Goal: Navigation & Orientation: Find specific page/section

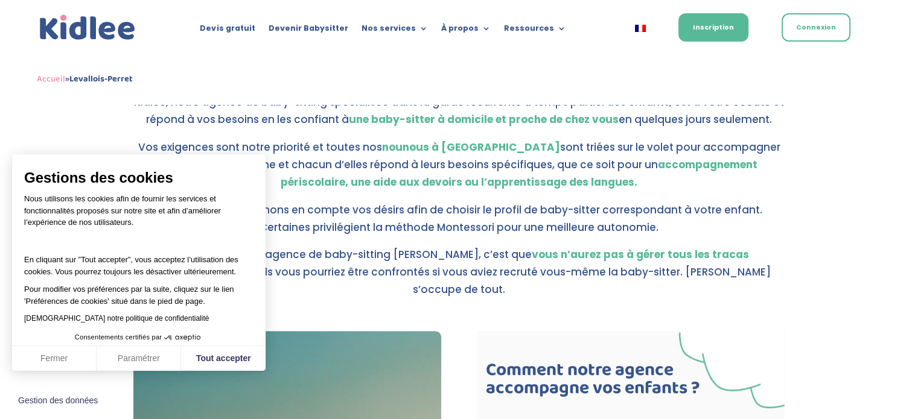
scroll to position [391, 0]
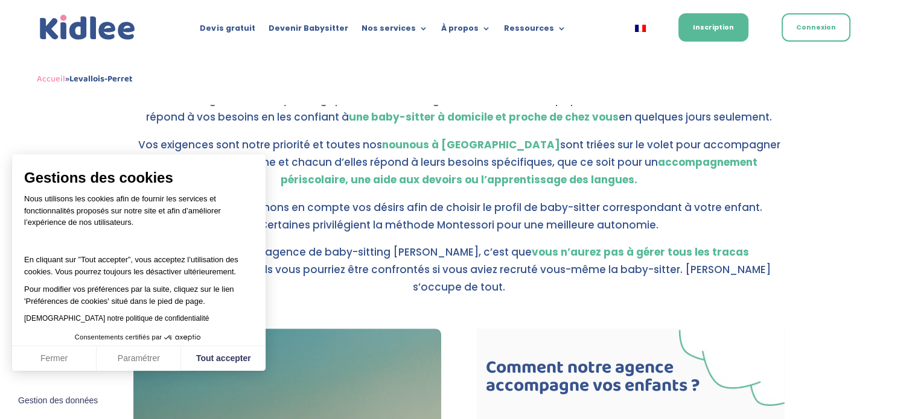
drag, startPoint x: 924, startPoint y: 74, endPoint x: 922, endPoint y: 112, distance: 38.1
click at [234, 357] on button "Tout accepter" at bounding box center [223, 358] width 84 height 25
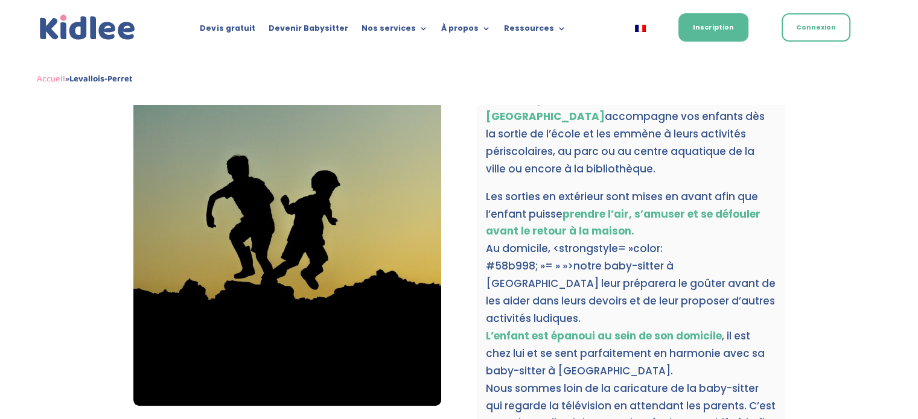
scroll to position [780, 0]
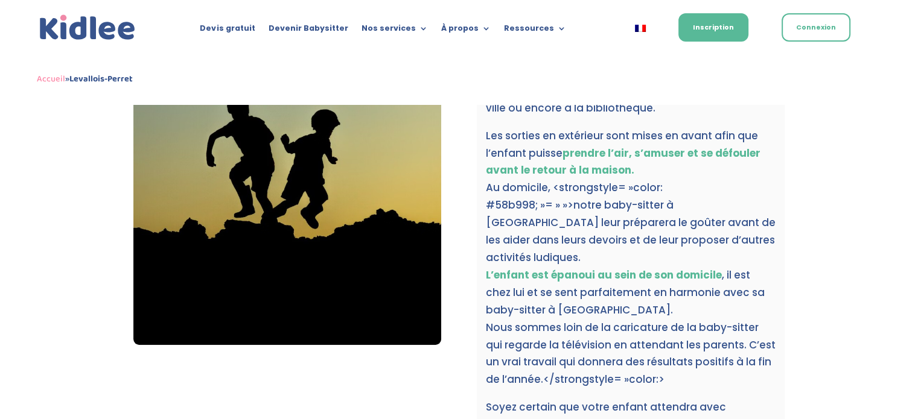
drag, startPoint x: 915, startPoint y: 194, endPoint x: 911, endPoint y: 203, distance: 10.3
click at [911, 203] on div "Baby-sitter à Neuilly-sur-Seine Pourquoi choisir les services d’une baby-sitter…" at bounding box center [459, 247] width 918 height 1844
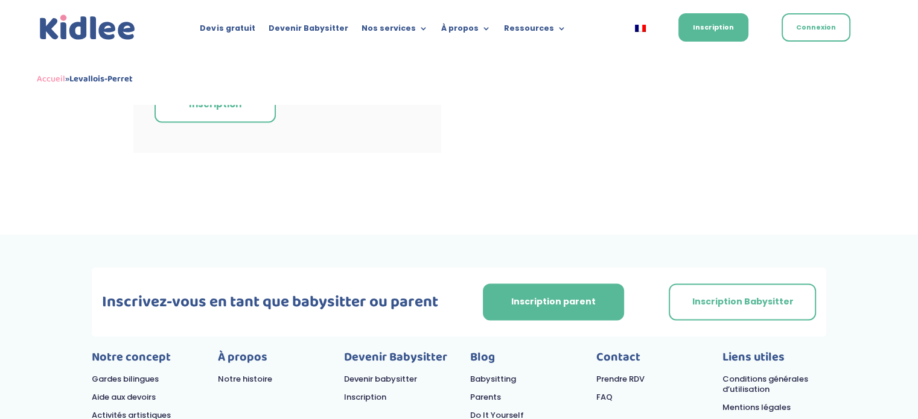
scroll to position [1724, 0]
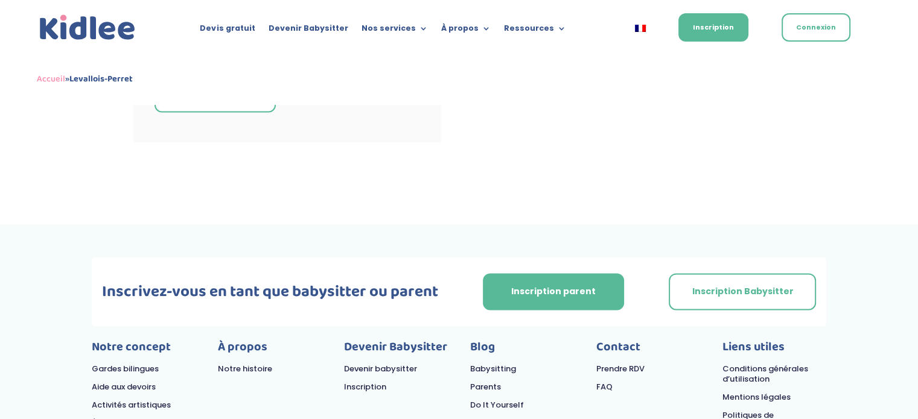
click at [149, 363] on link "Gardes bilingues" at bounding box center [125, 368] width 67 height 11
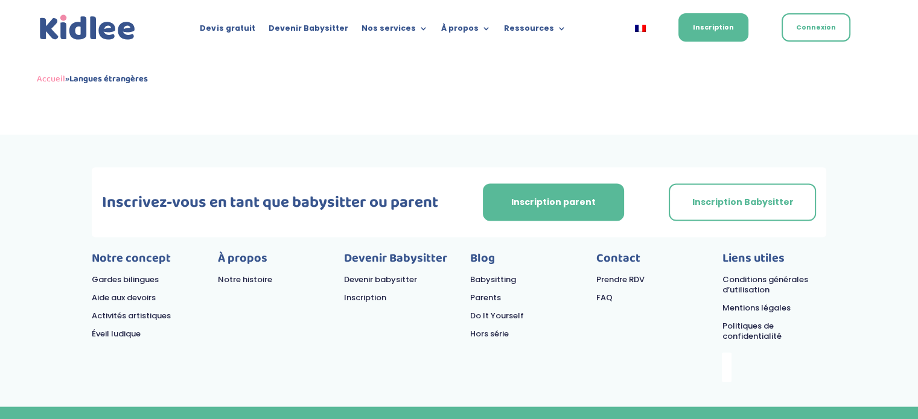
scroll to position [2541, 0]
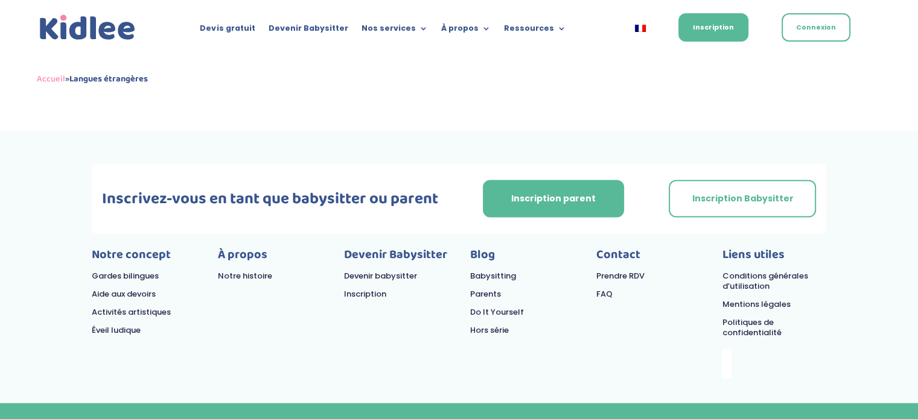
click at [403, 271] on link "Devenir babysitter" at bounding box center [380, 275] width 73 height 11
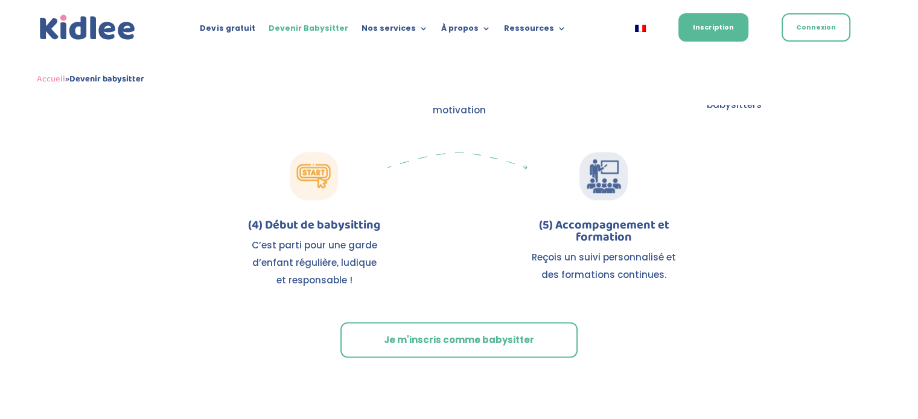
scroll to position [1512, 0]
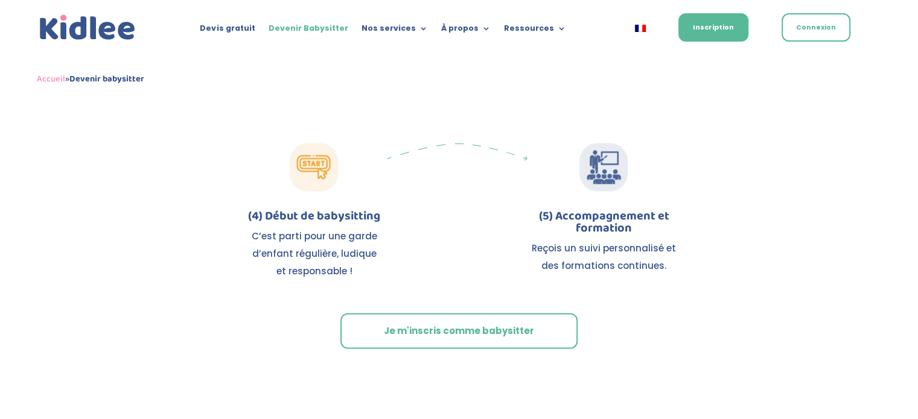
drag, startPoint x: 0, startPoint y: 0, endPoint x: 908, endPoint y: 182, distance: 925.8
click at [908, 182] on html "Gestion des données Devis gratuit Devenir Babysitter Nos services Garde ludique…" at bounding box center [459, 414] width 918 height 3853
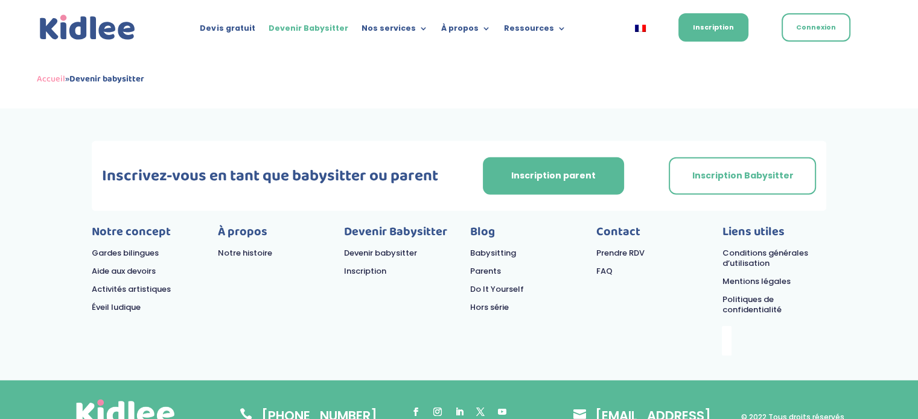
scroll to position [3399, 0]
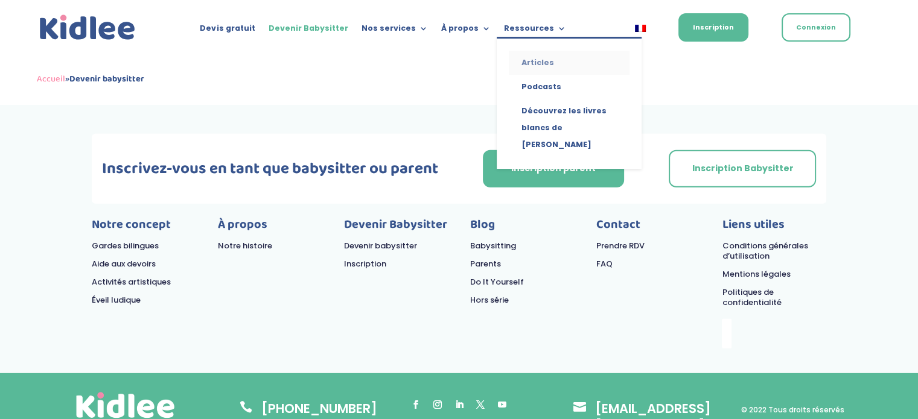
click at [534, 59] on link "Articles" at bounding box center [569, 63] width 121 height 24
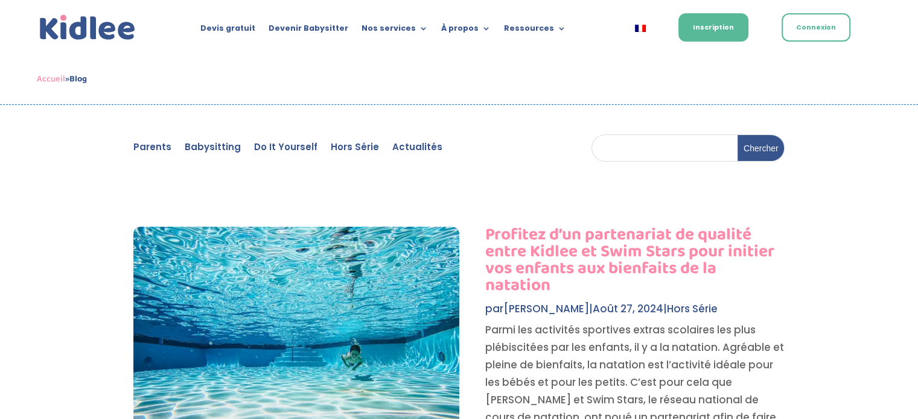
drag, startPoint x: 925, startPoint y: 26, endPoint x: 925, endPoint y: -9, distance: 35.0
click at [99, 31] on img at bounding box center [87, 27] width 101 height 31
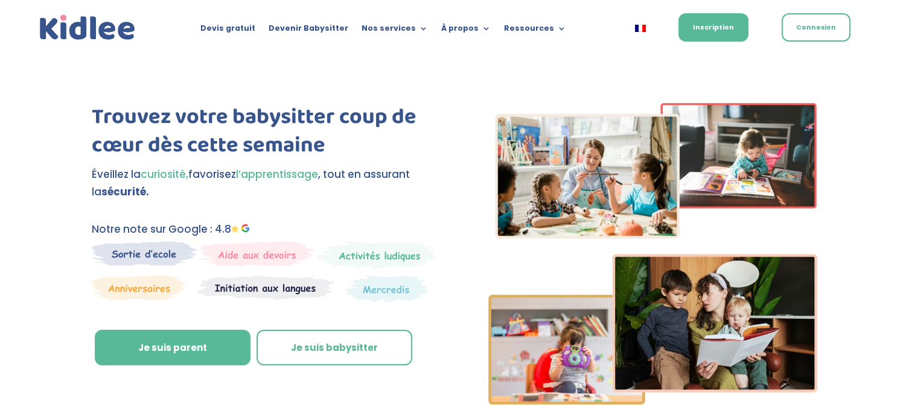
click at [686, 34] on link "Inscription" at bounding box center [713, 27] width 70 height 28
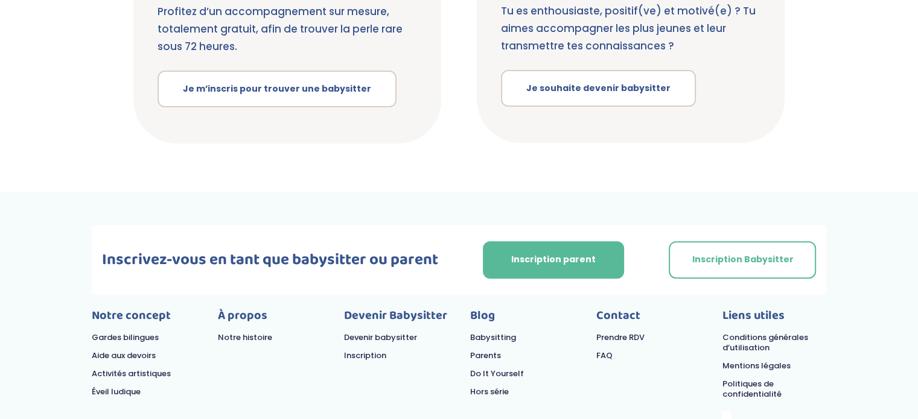
scroll to position [142, 0]
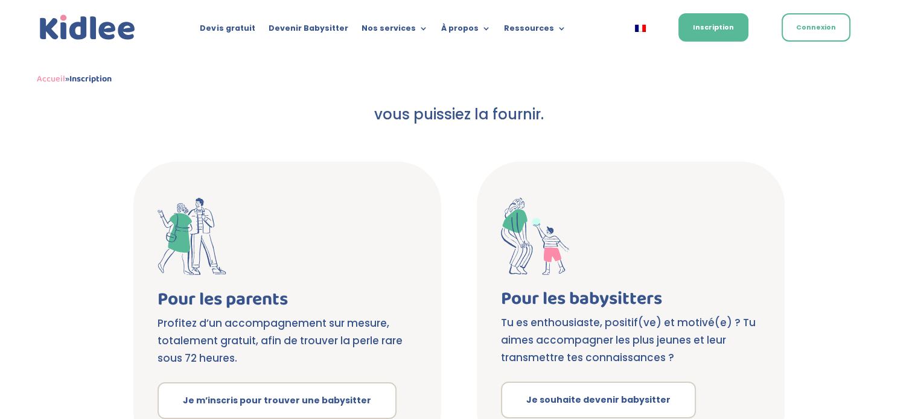
click at [894, 24] on html "Gestion des données Devis gratuit Devenir Babysitter Nos services Garde ludique…" at bounding box center [459, 358] width 918 height 1000
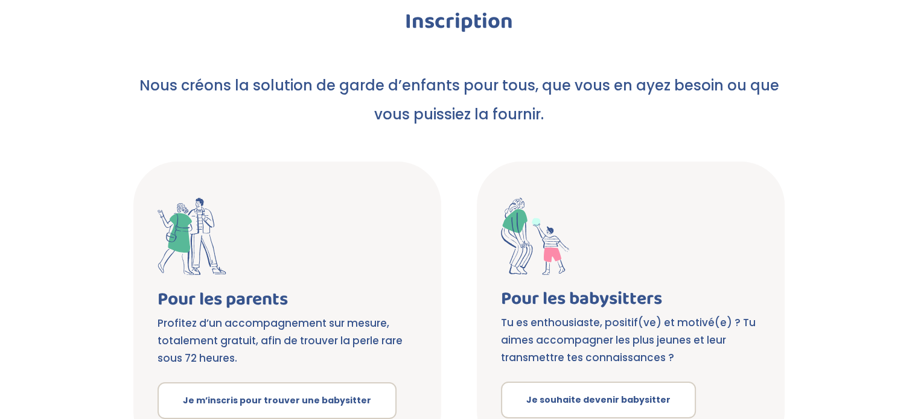
scroll to position [0, 0]
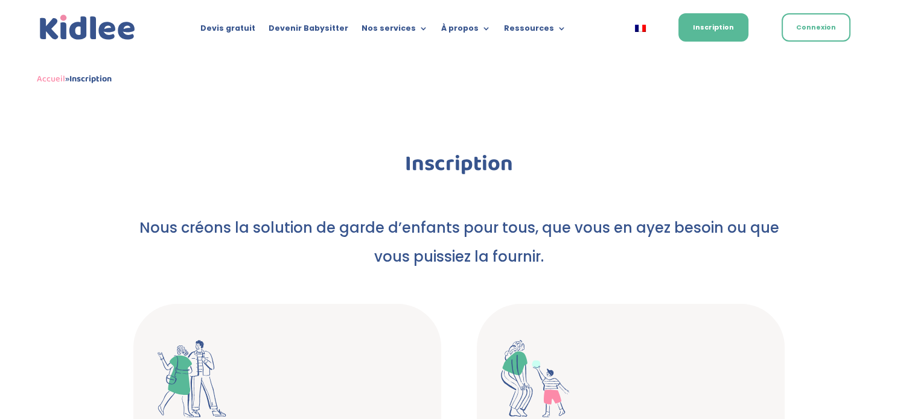
click at [112, 33] on img at bounding box center [87, 27] width 101 height 31
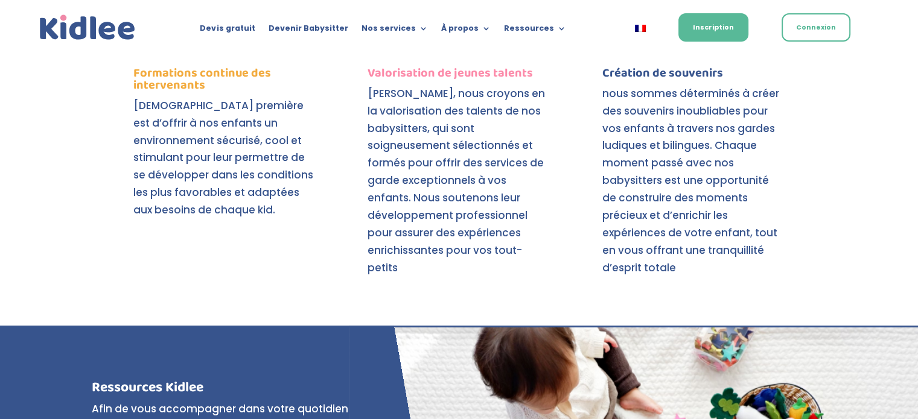
scroll to position [4724, 0]
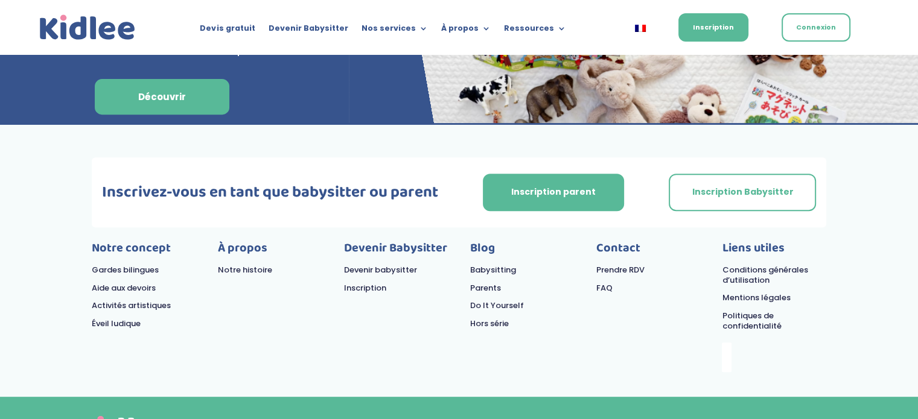
scroll to position [3864, 0]
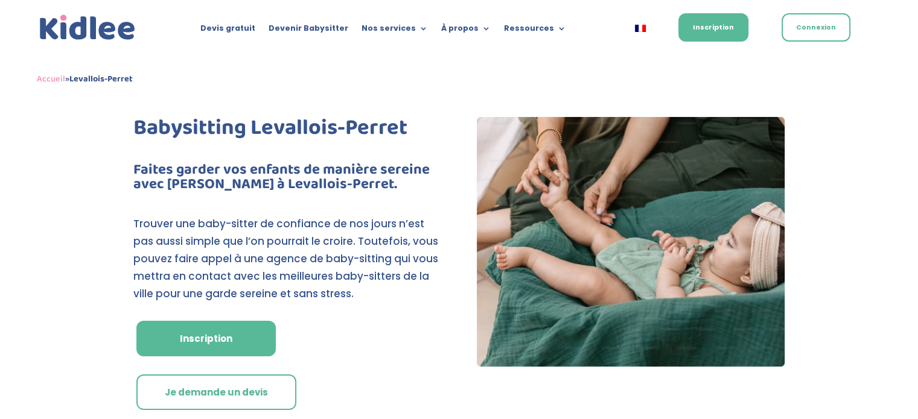
drag, startPoint x: 923, startPoint y: 53, endPoint x: 854, endPoint y: -22, distance: 101.6
